Goal: Task Accomplishment & Management: Use online tool/utility

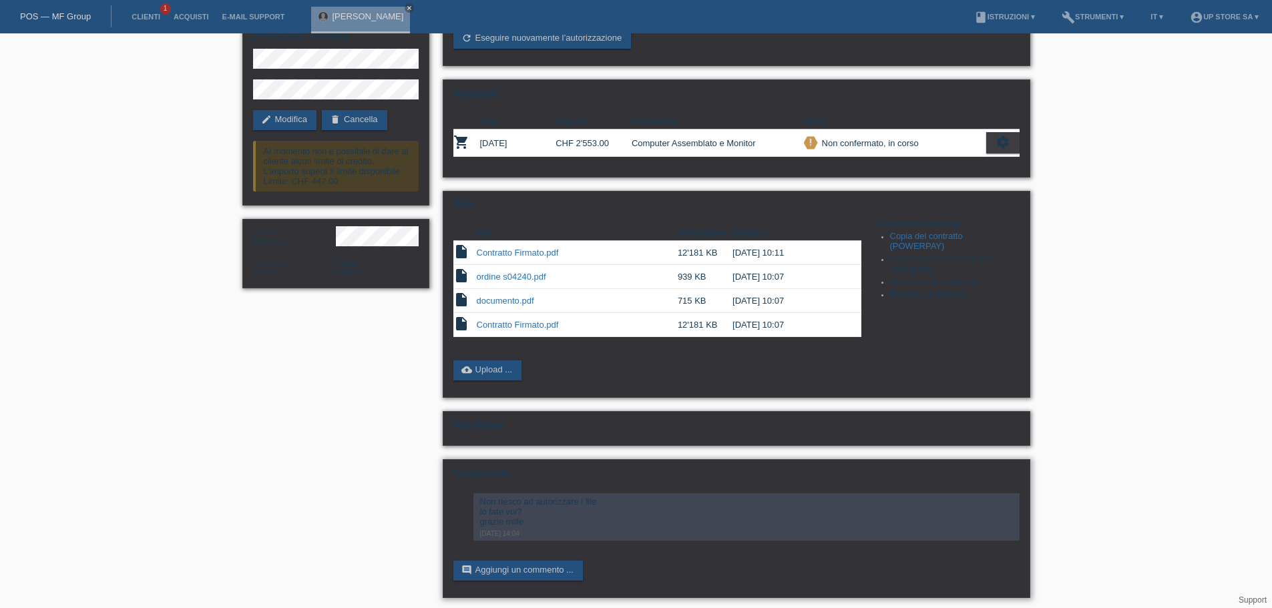
scroll to position [83, 0]
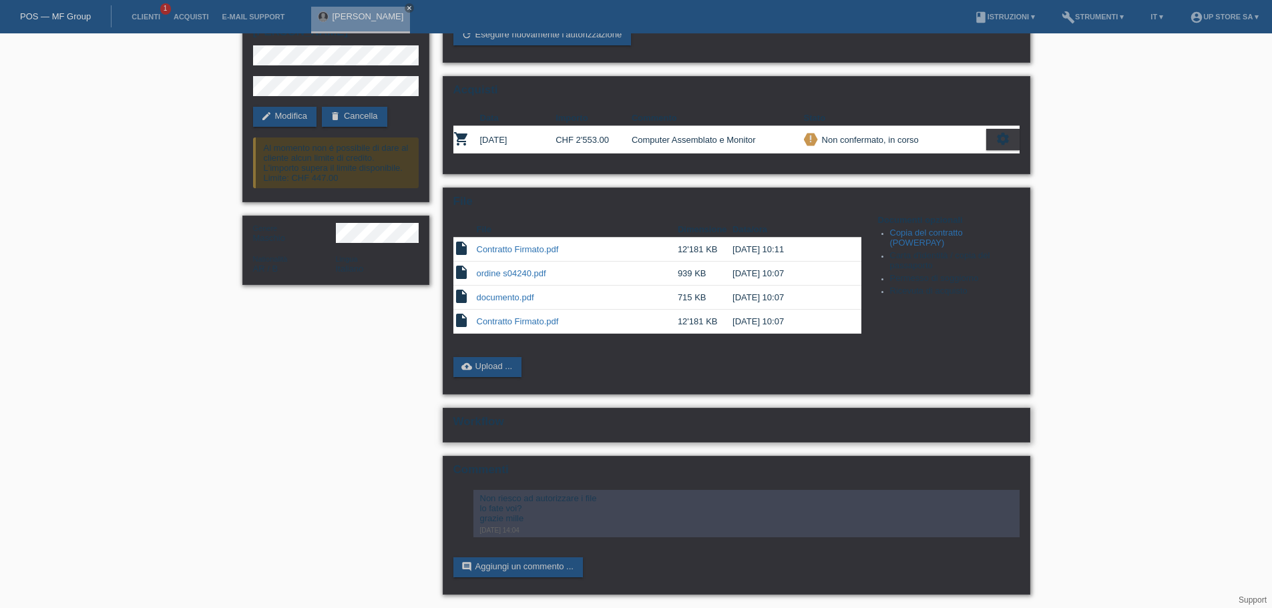
click at [516, 432] on h2 "Workflow" at bounding box center [736, 425] width 566 height 20
click at [486, 421] on h2 "Workflow" at bounding box center [736, 425] width 566 height 20
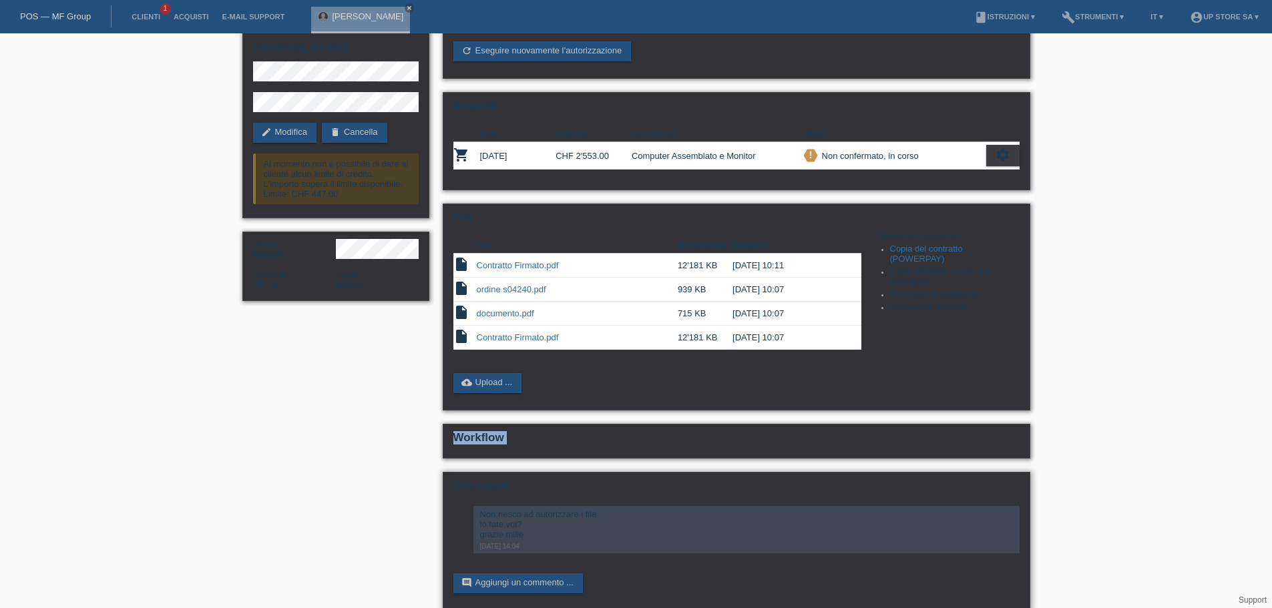
scroll to position [0, 0]
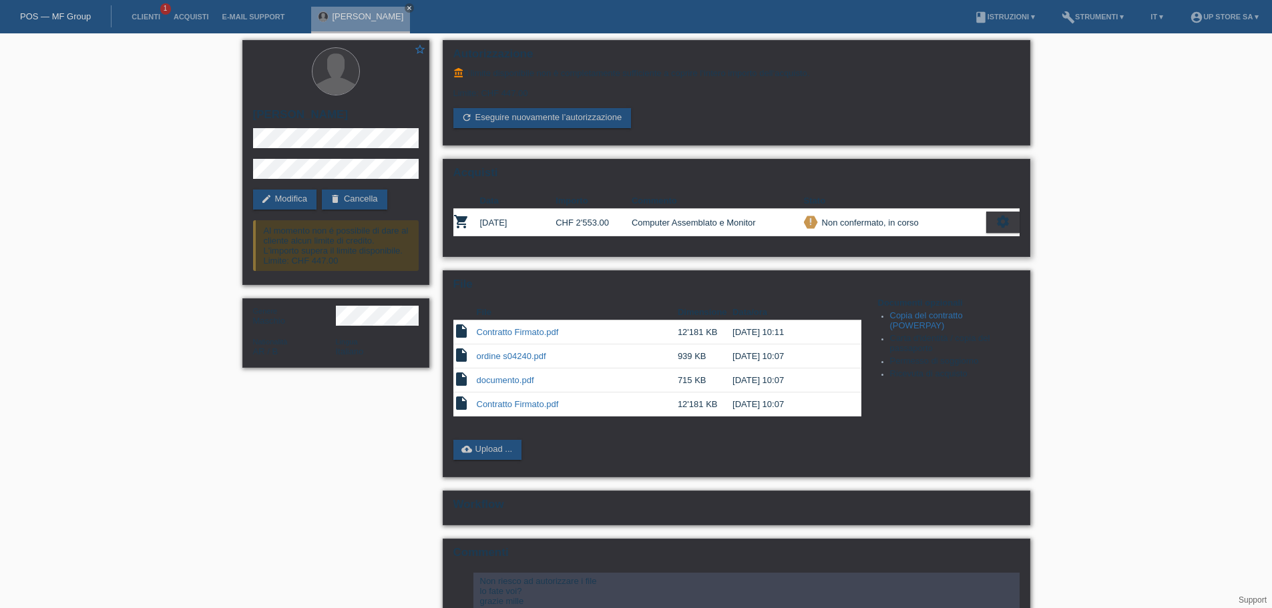
click at [751, 224] on td "Computer Assemblato e Monitor" at bounding box center [718, 222] width 172 height 27
click at [996, 220] on icon "settings" at bounding box center [1003, 221] width 15 height 15
